Goal: Task Accomplishment & Management: Manage account settings

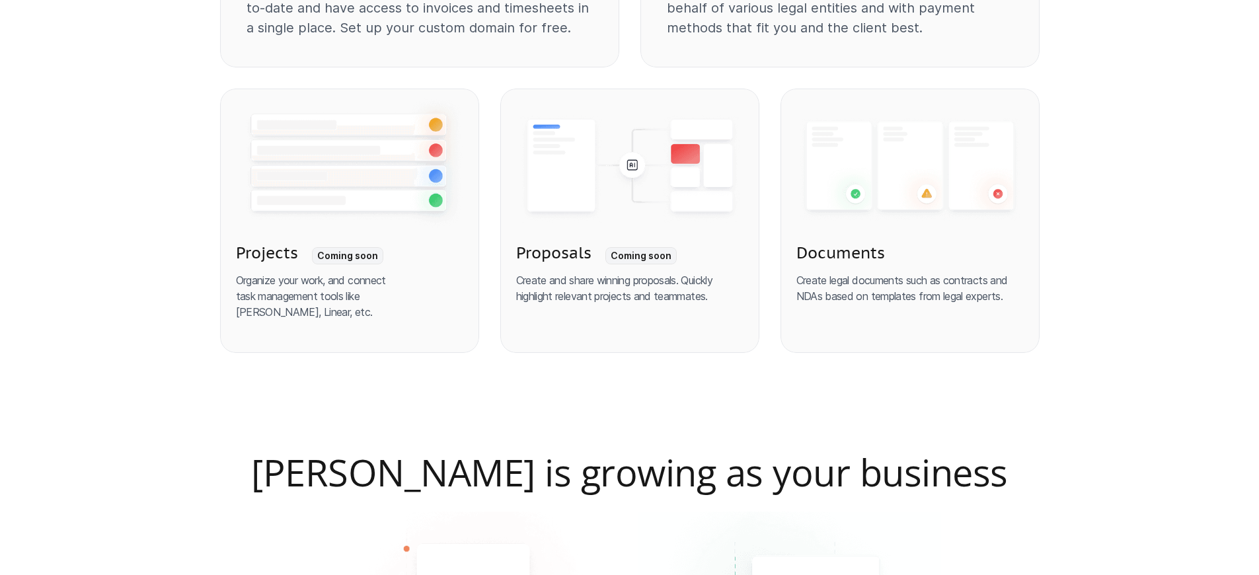
click at [349, 288] on p "Organize your work, and connect task management tools like [PERSON_NAME], Linea…" at bounding box center [349, 296] width 227 height 48
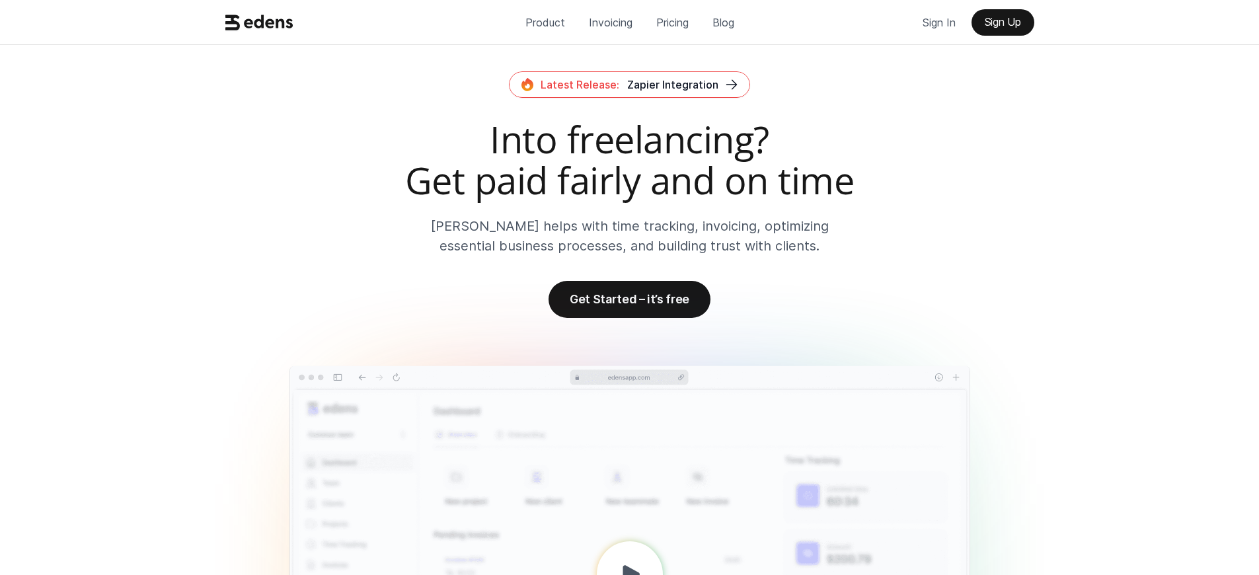
click at [1003, 22] on p "Sign Up" at bounding box center [1003, 22] width 36 height 13
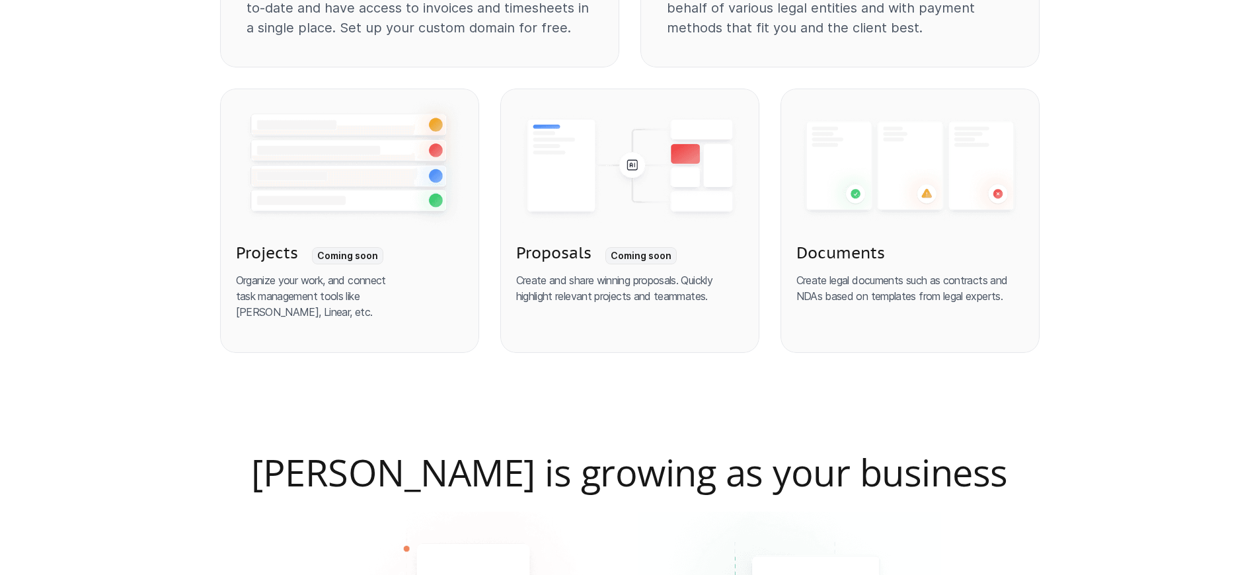
click at [349, 288] on p "Organize your work, and connect task management tools like [PERSON_NAME], Linea…" at bounding box center [349, 296] width 227 height 48
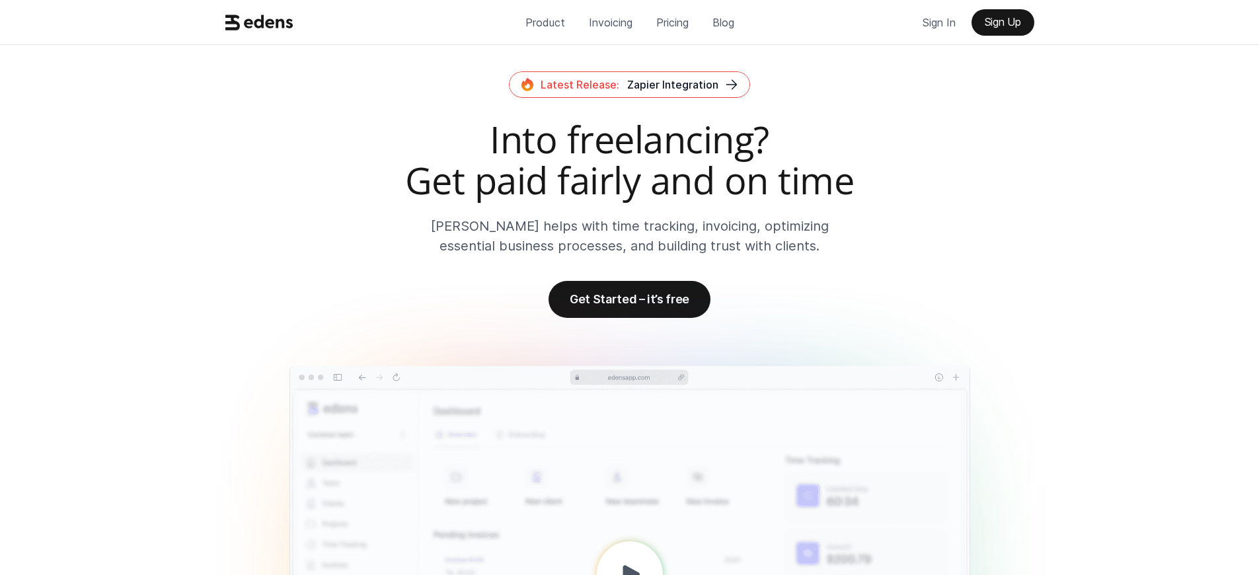
click at [939, 22] on p "Sign In" at bounding box center [939, 23] width 33 height 20
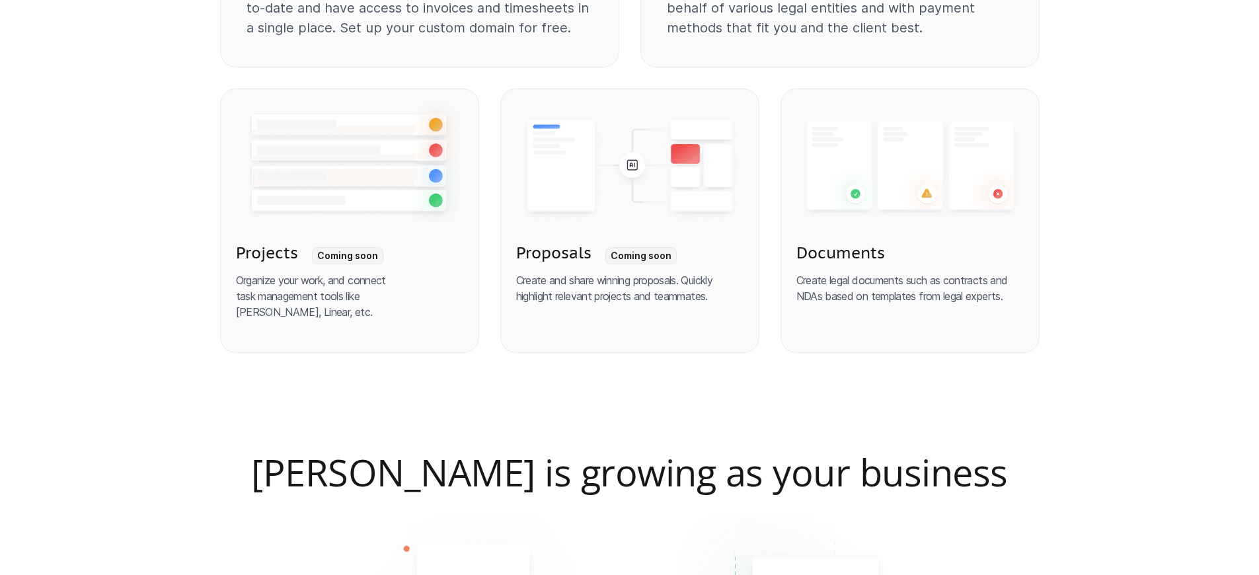
click at [349, 288] on p "Organize your work, and connect task management tools like [PERSON_NAME], Linea…" at bounding box center [349, 296] width 227 height 48
